Goal: Task Accomplishment & Management: Use online tool/utility

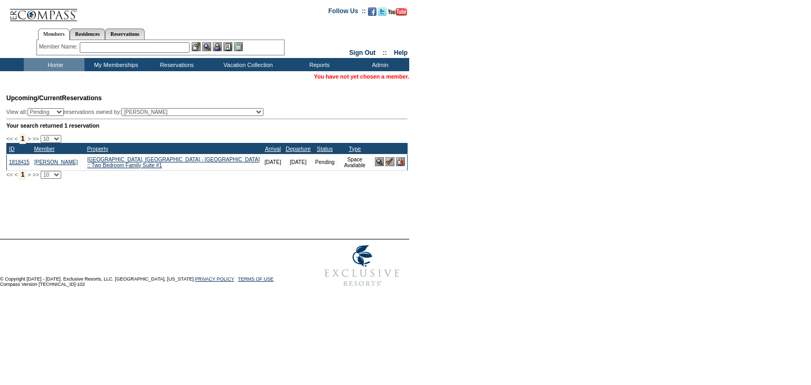
click at [402, 165] on img at bounding box center [400, 161] width 9 height 9
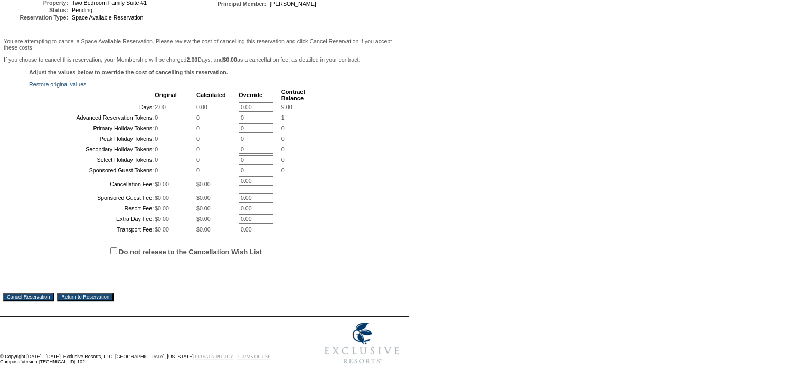
scroll to position [211, 0]
click at [34, 298] on input "Cancel Reservation" at bounding box center [28, 297] width 51 height 8
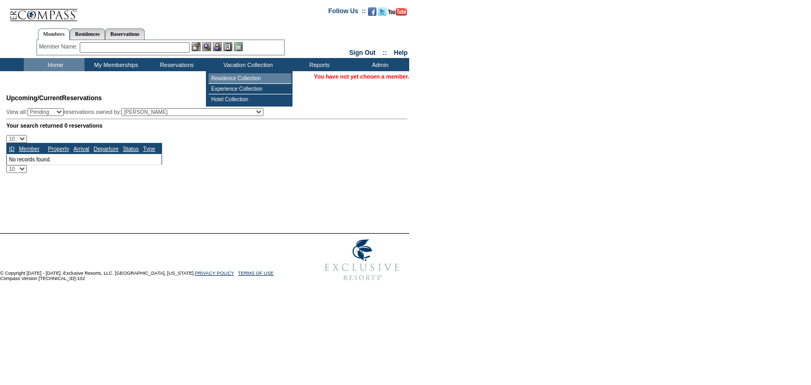
click at [237, 79] on td "Residence Collection" at bounding box center [250, 78] width 83 height 11
